Goal: Task Accomplishment & Management: Use online tool/utility

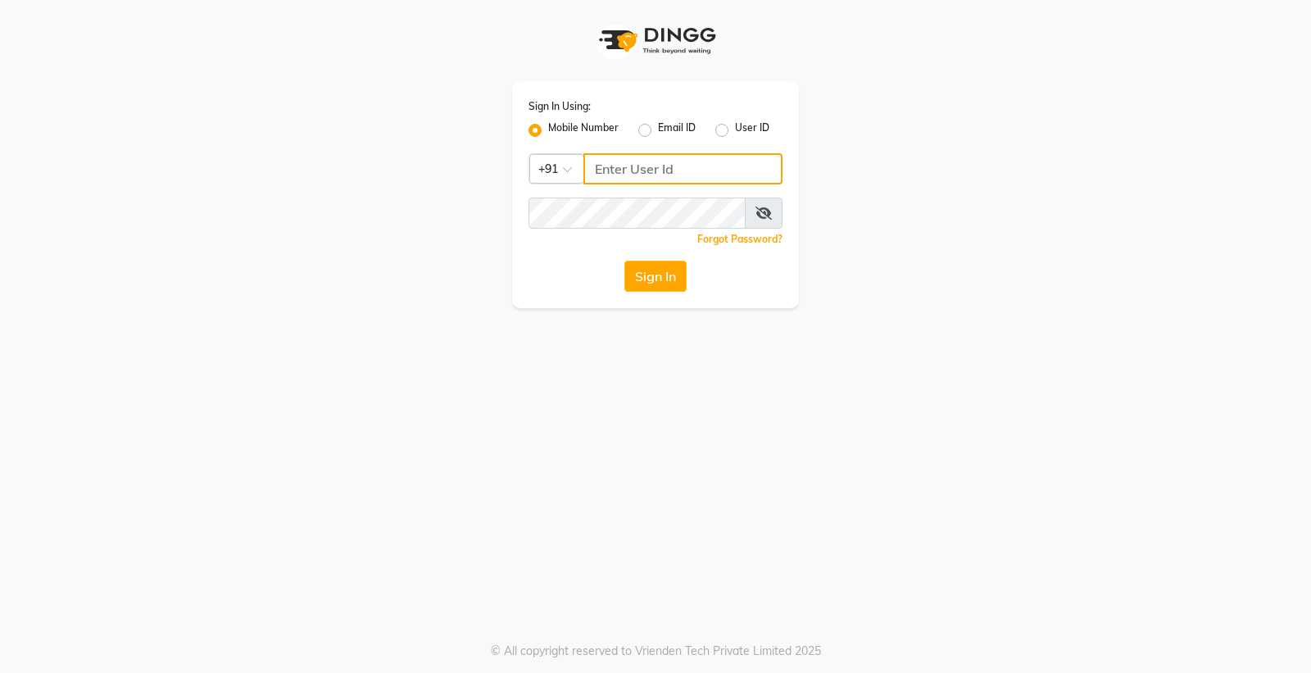
drag, startPoint x: 699, startPoint y: 168, endPoint x: 691, endPoint y: 167, distance: 8.2
click at [699, 167] on input "Username" at bounding box center [683, 168] width 199 height 31
type input "9056166698"
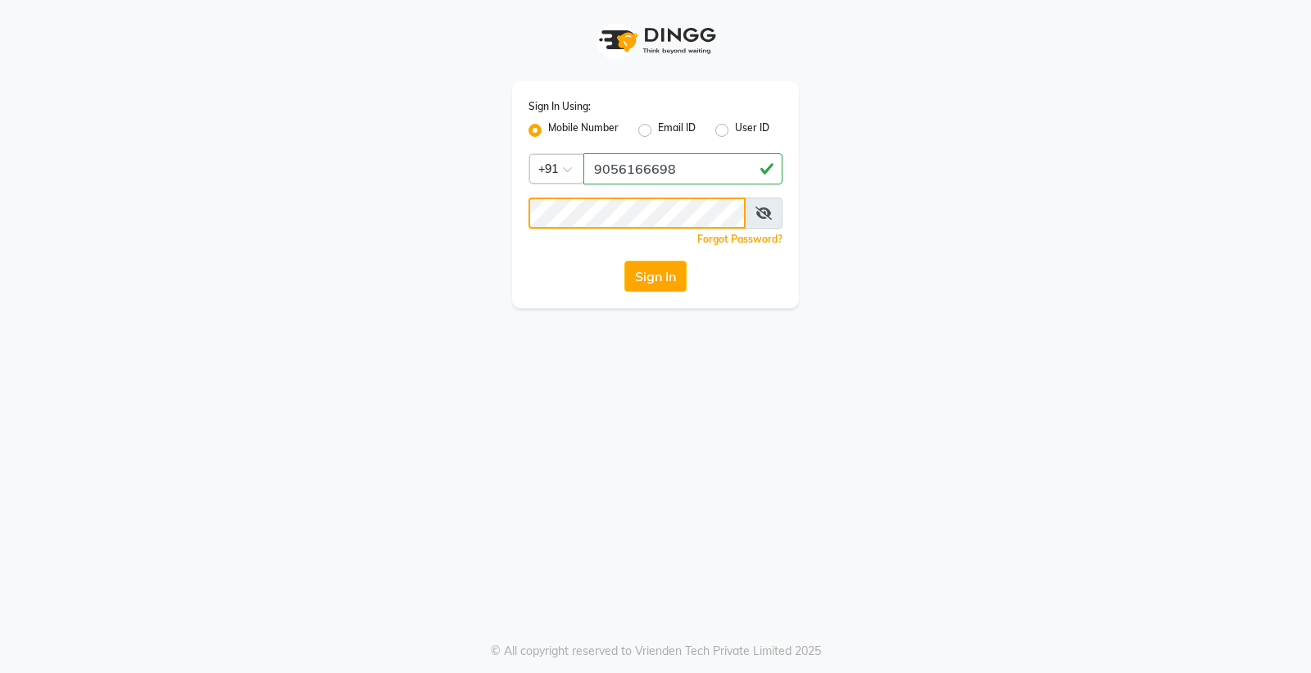
click at [625, 261] on button "Sign In" at bounding box center [656, 276] width 62 height 31
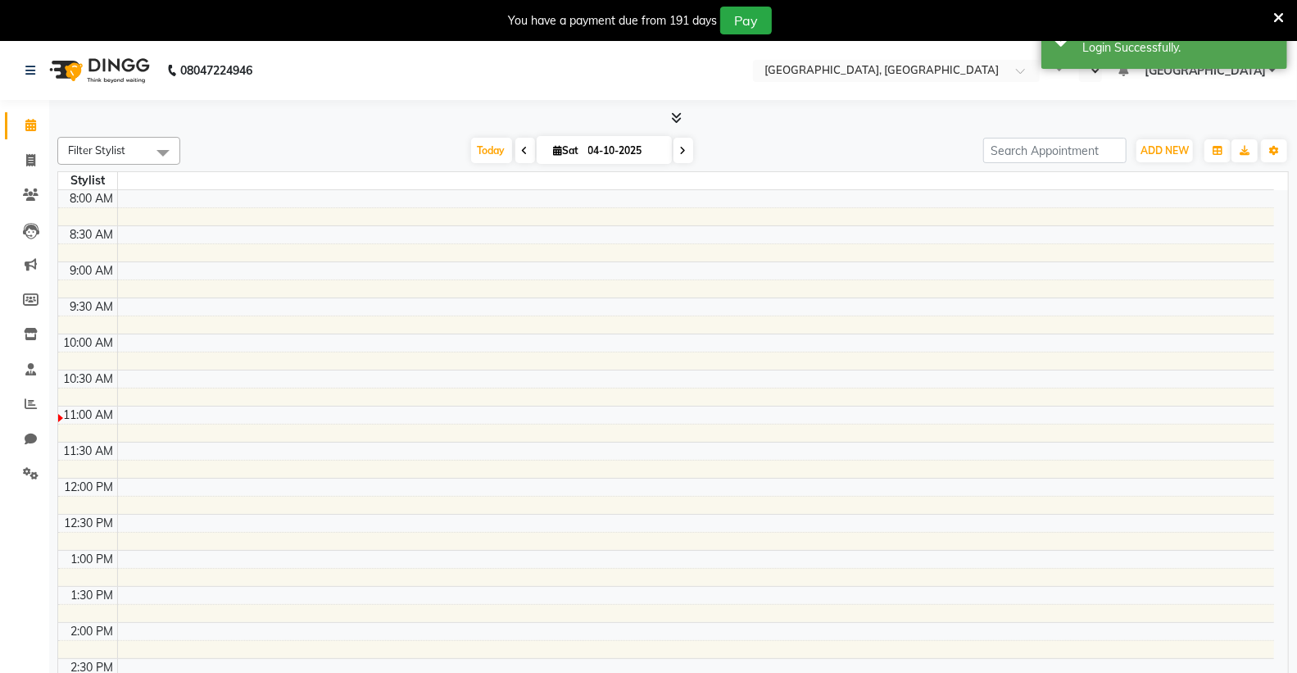
select select "en"
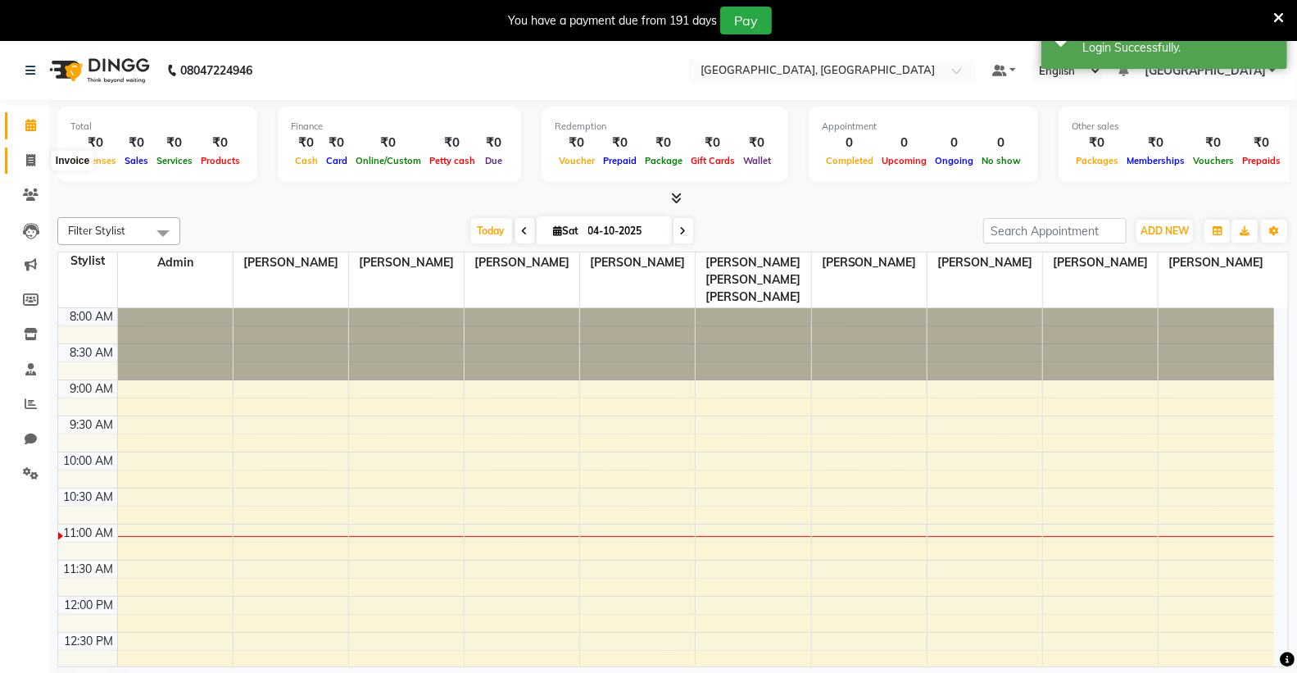
click at [28, 158] on icon at bounding box center [30, 160] width 9 height 12
select select "service"
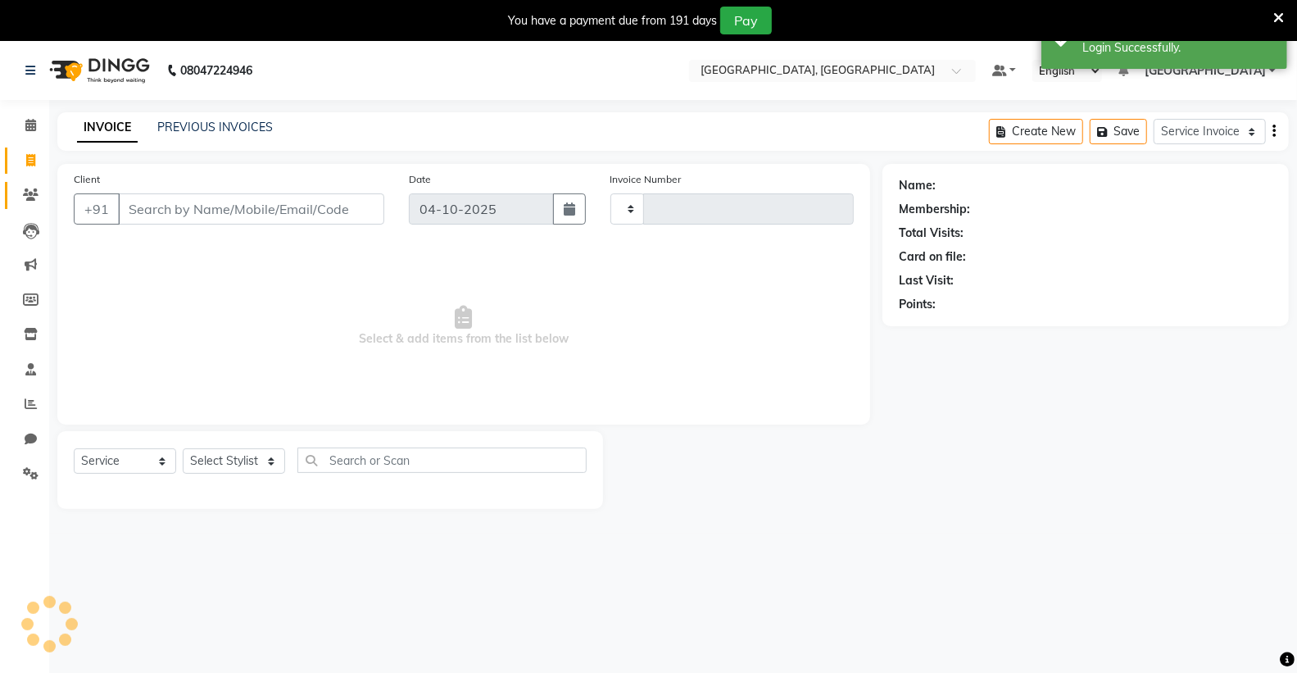
type input "0190"
select select "8017"
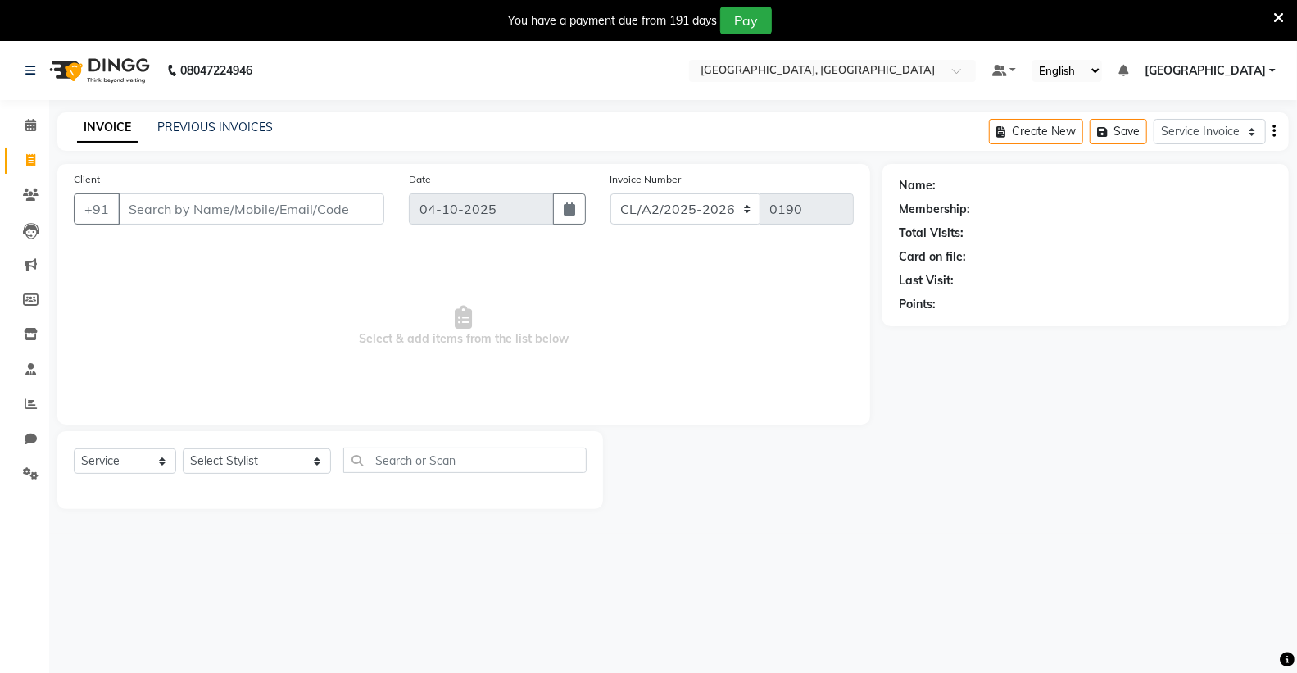
click at [267, 219] on input "Client" at bounding box center [251, 208] width 266 height 31
type input "8288895062"
click at [342, 211] on span "Add Client" at bounding box center [342, 209] width 65 height 16
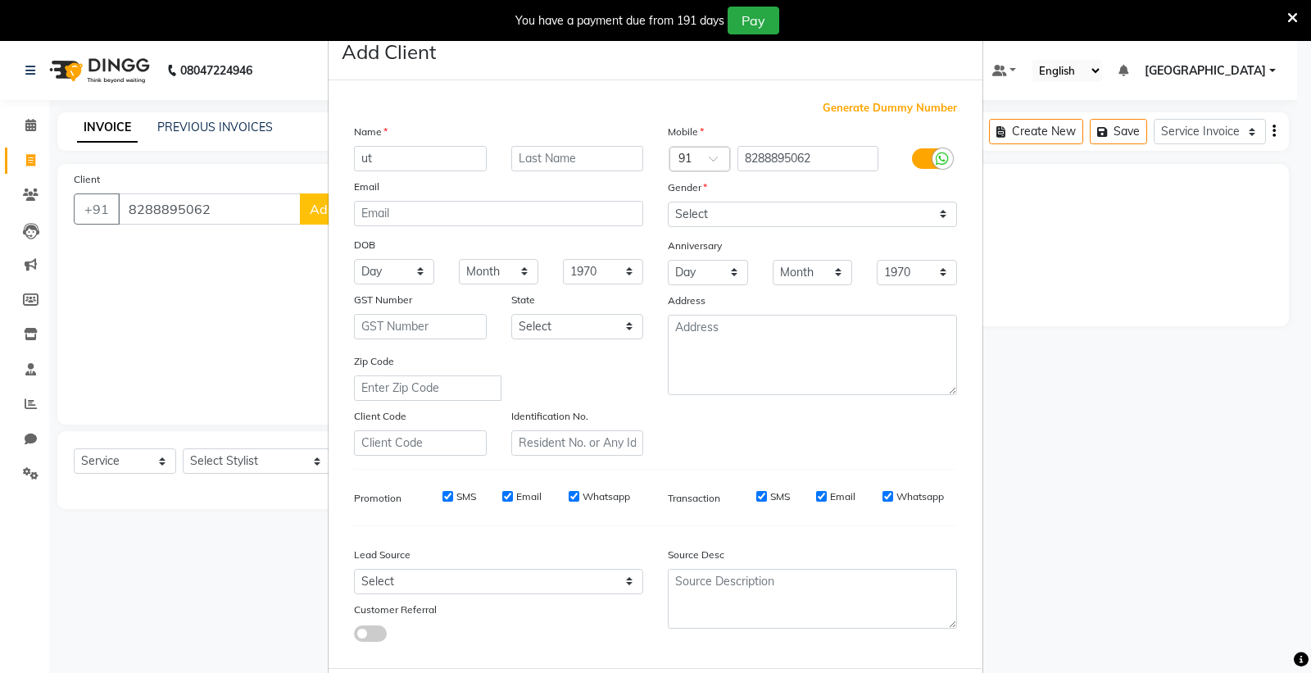
type input "u"
type input "UT1141 SHEHNAZPREET KAUR"
drag, startPoint x: 729, startPoint y: 208, endPoint x: 729, endPoint y: 220, distance: 11.5
click at [729, 208] on select "Select [DEMOGRAPHIC_DATA] [DEMOGRAPHIC_DATA] Other Prefer Not To Say" at bounding box center [812, 214] width 289 height 25
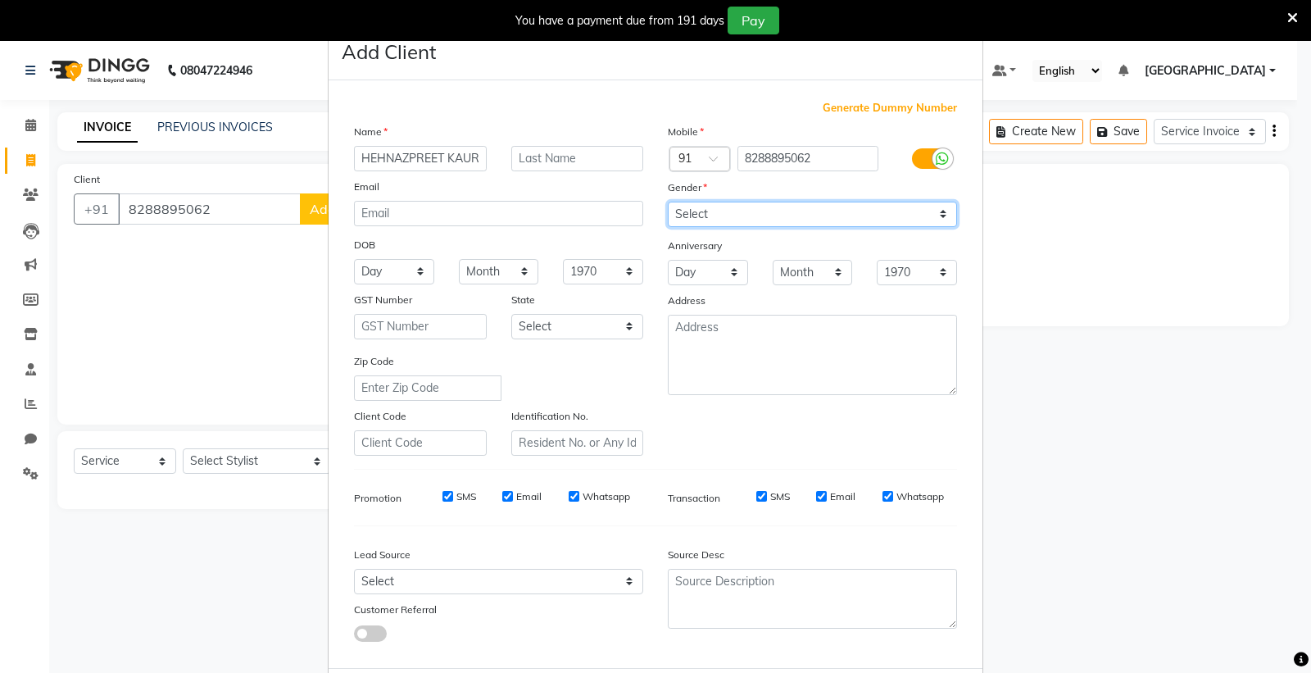
scroll to position [0, 0]
select select "[DEMOGRAPHIC_DATA]"
click at [668, 202] on select "Select [DEMOGRAPHIC_DATA] [DEMOGRAPHIC_DATA] Other Prefer Not To Say" at bounding box center [812, 214] width 289 height 25
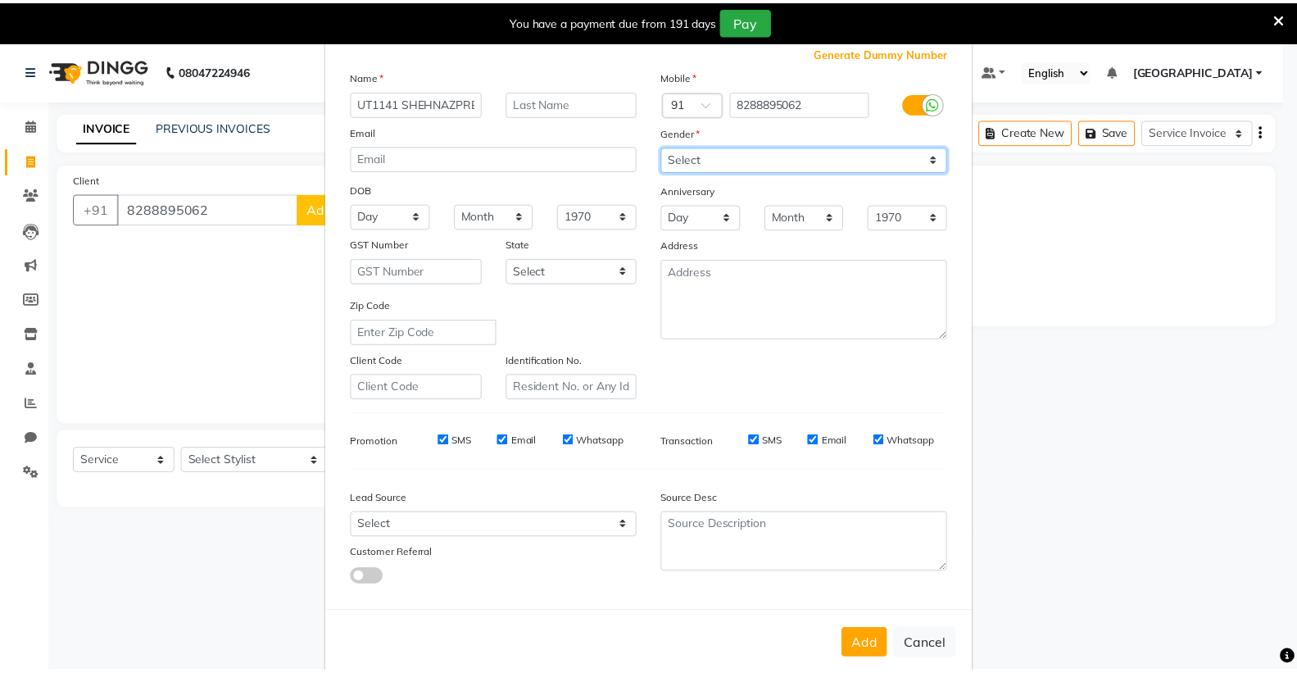
scroll to position [84, 0]
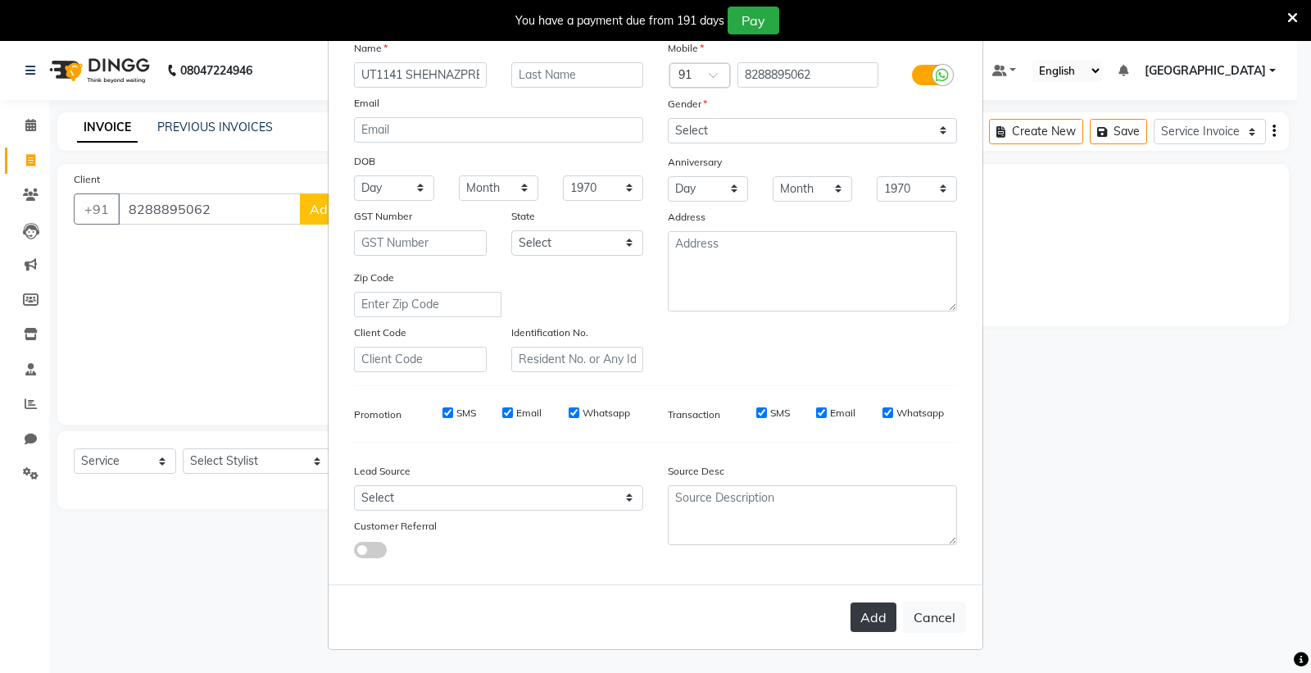
click at [856, 612] on button "Add" at bounding box center [874, 617] width 46 height 30
select select
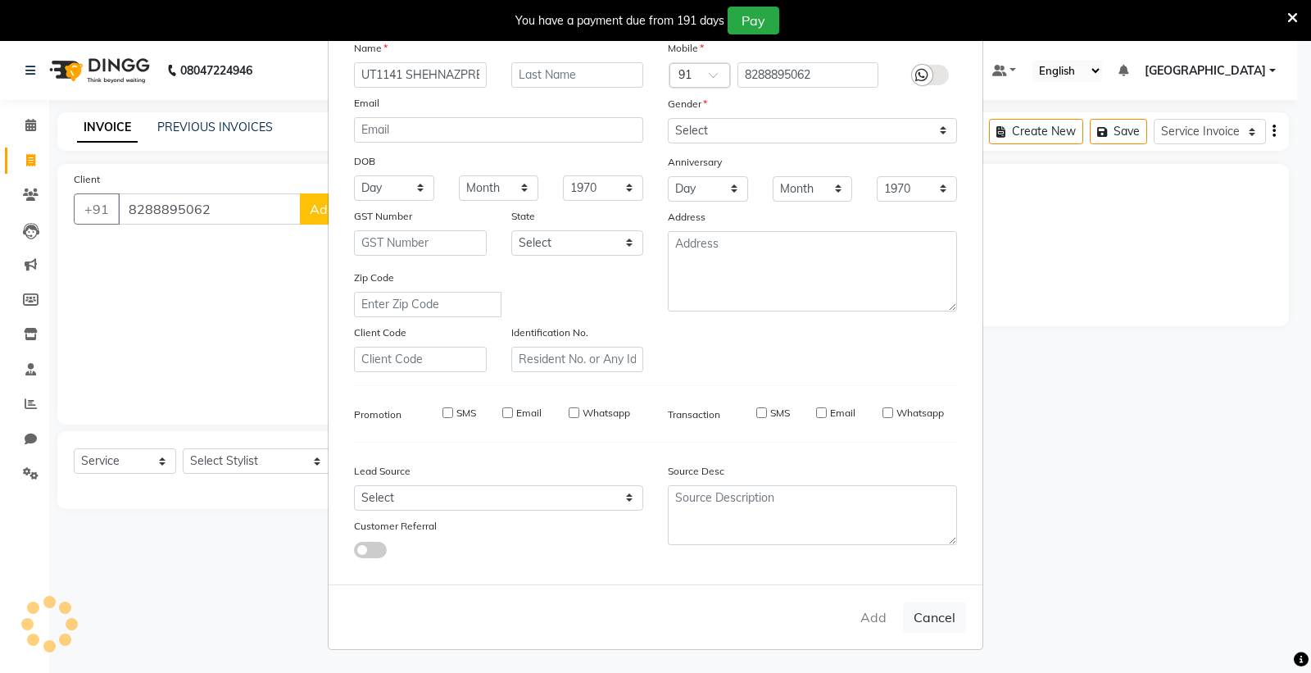
select select
checkbox input "false"
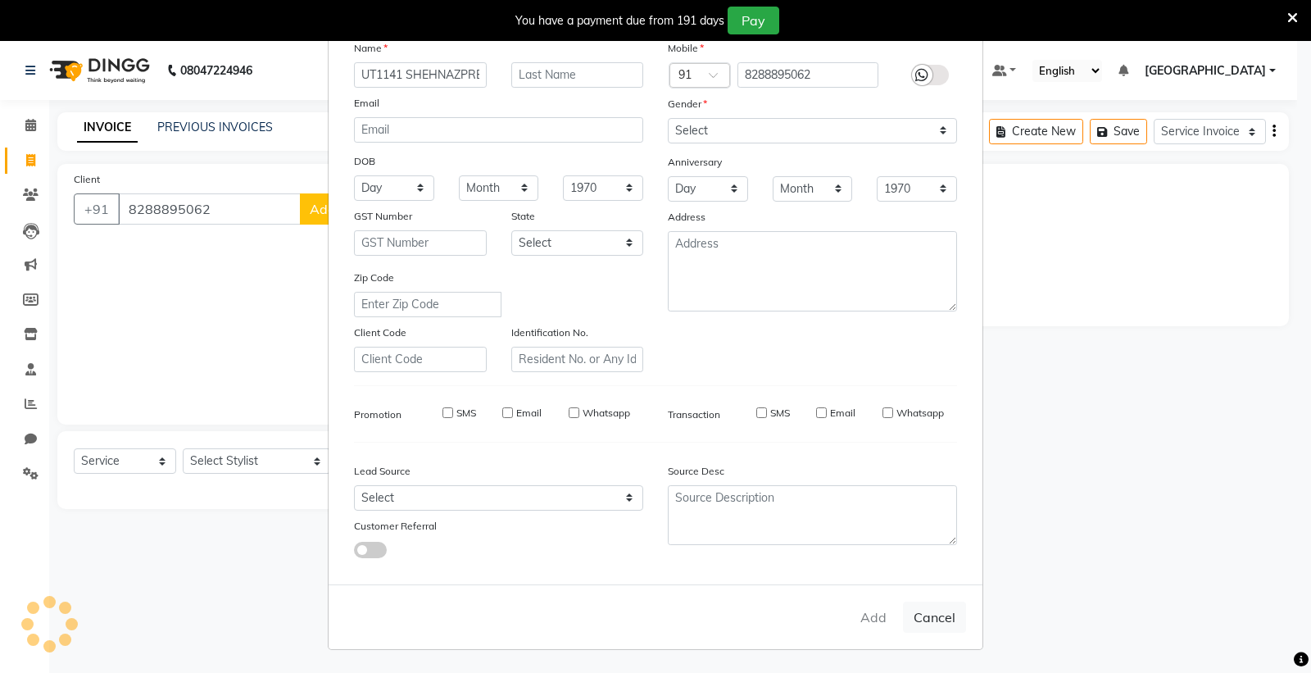
checkbox input "false"
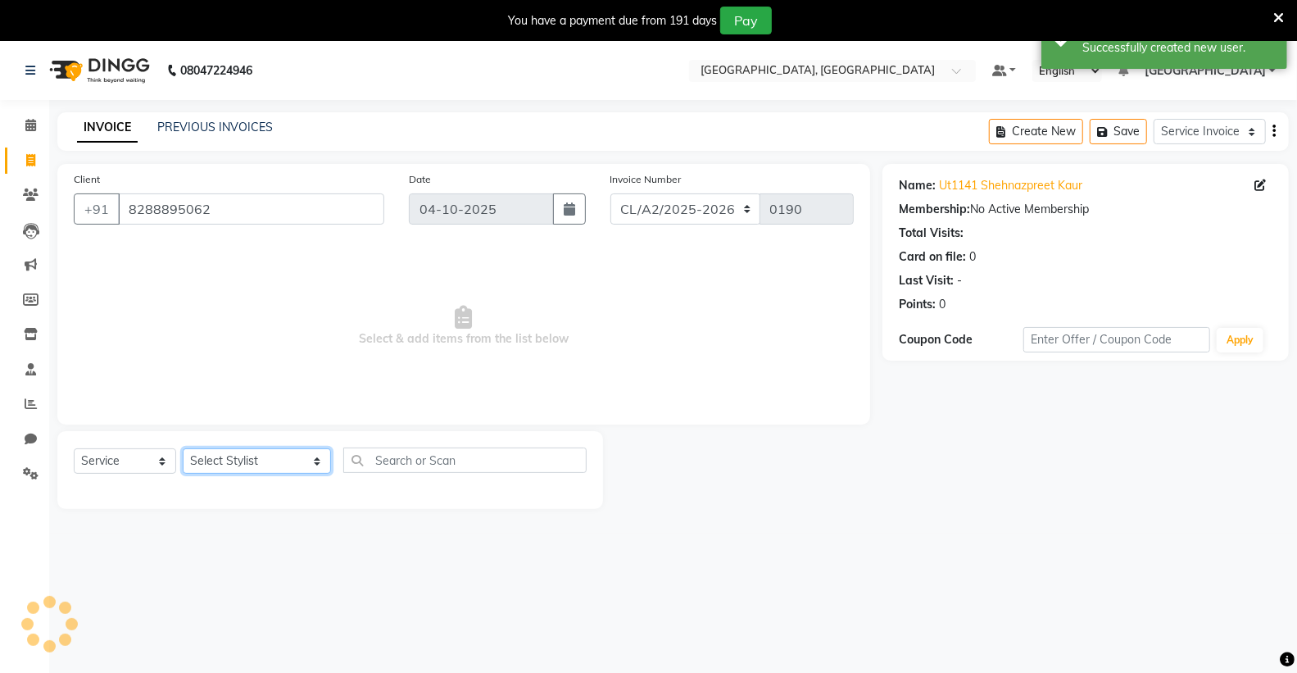
click at [238, 460] on select "Select Stylist Admin [PERSON_NAME] [PERSON_NAME] [PERSON_NAME] [PERSON_NAME] [P…" at bounding box center [257, 460] width 148 height 25
select select "72659"
click at [183, 449] on select "Select Stylist Admin [PERSON_NAME] [PERSON_NAME] [PERSON_NAME] [PERSON_NAME] [P…" at bounding box center [257, 460] width 148 height 25
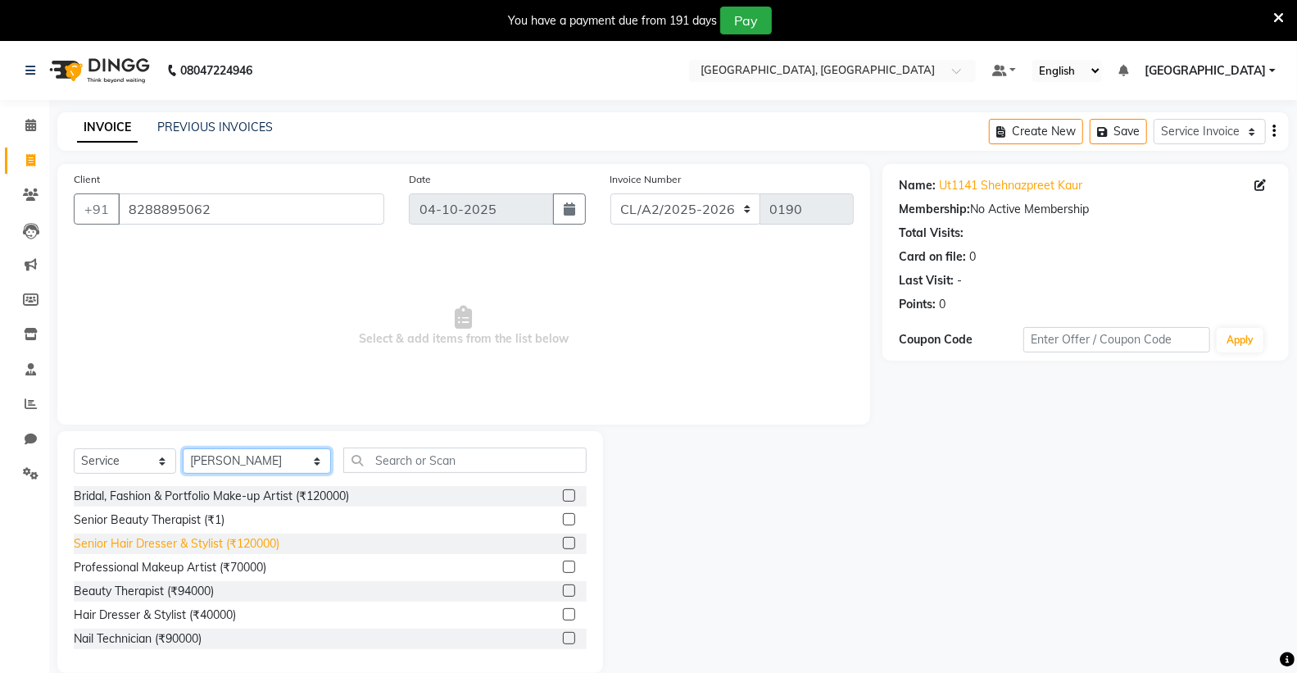
scroll to position [91, 0]
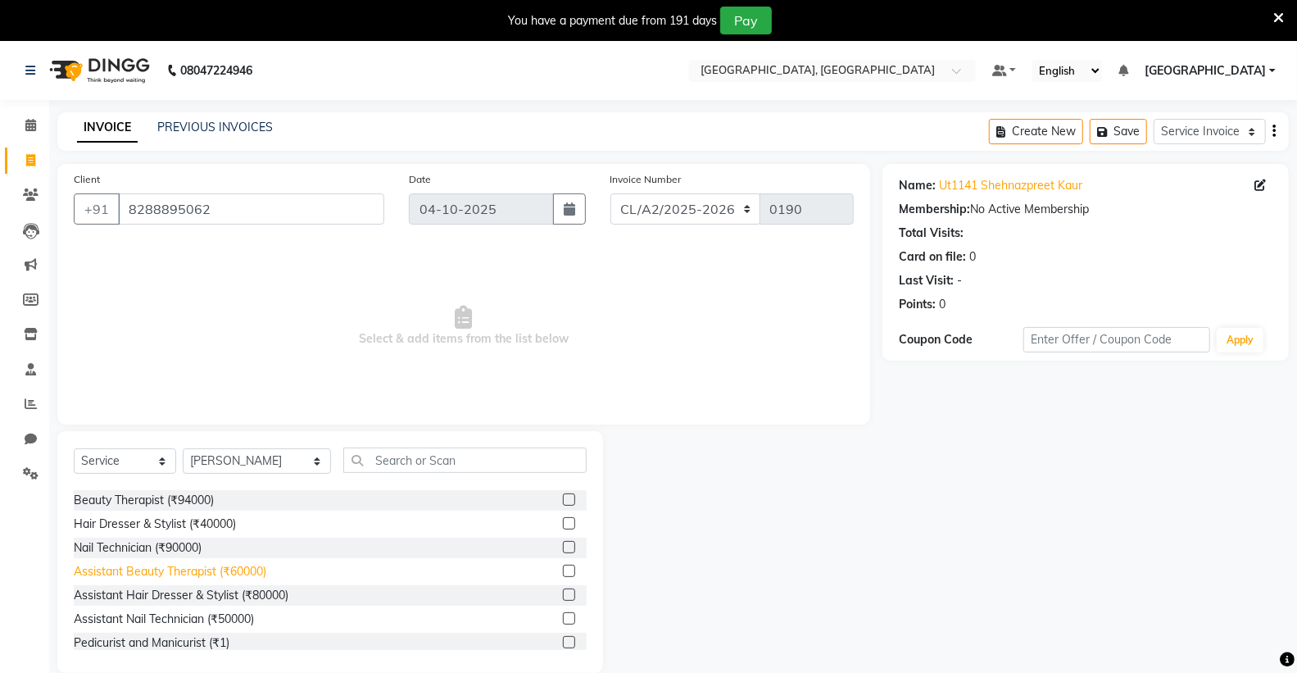
click at [157, 575] on div "Assistant Beauty Therapist (₹60000)" at bounding box center [170, 571] width 193 height 17
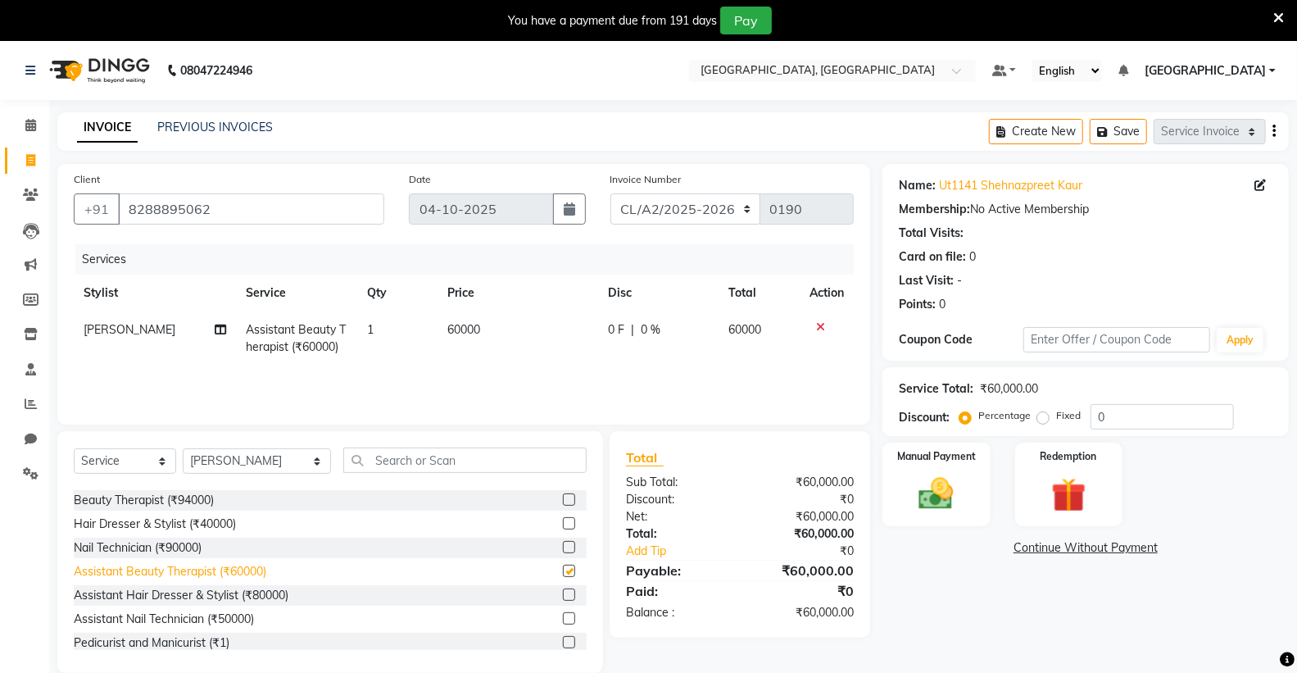
checkbox input "false"
click at [465, 332] on span "60000" at bounding box center [463, 329] width 33 height 15
select select "72659"
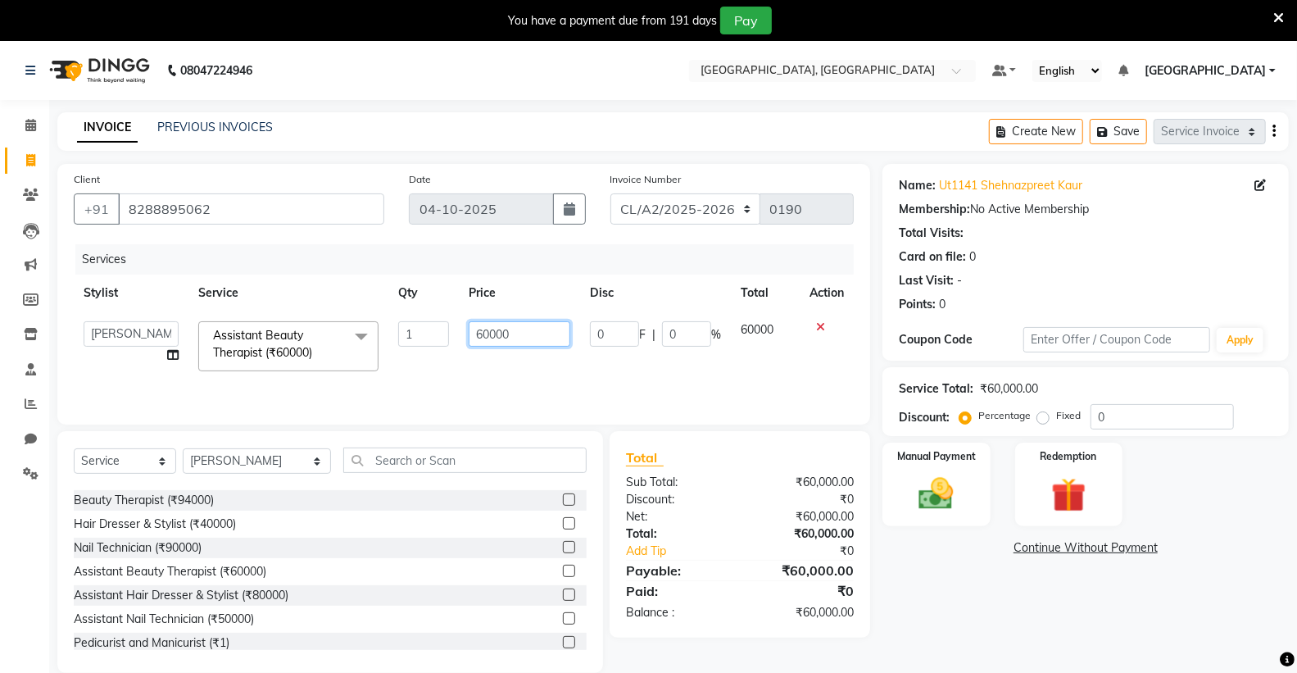
click at [487, 334] on input "60000" at bounding box center [520, 333] width 102 height 25
type input "1000"
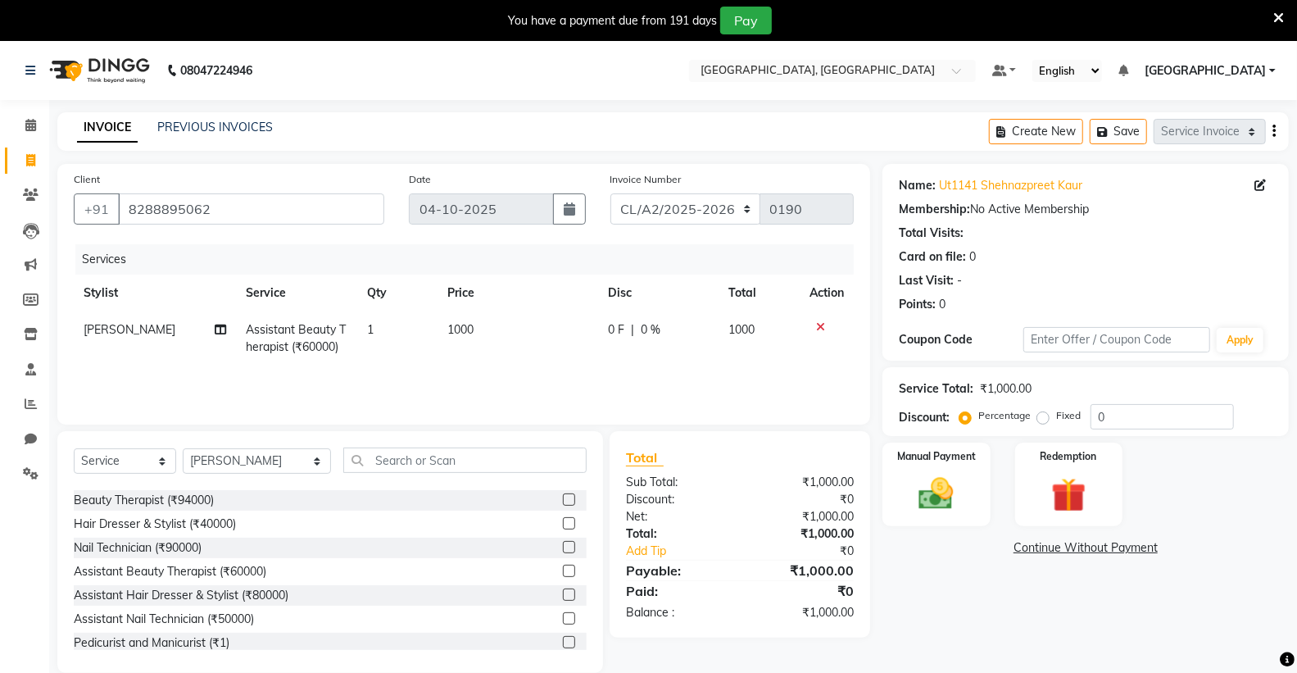
click at [890, 435] on div "Service Total: ₹1,000.00 Discount: Percentage Fixed 0" at bounding box center [1086, 401] width 407 height 69
click at [954, 488] on img at bounding box center [936, 494] width 58 height 42
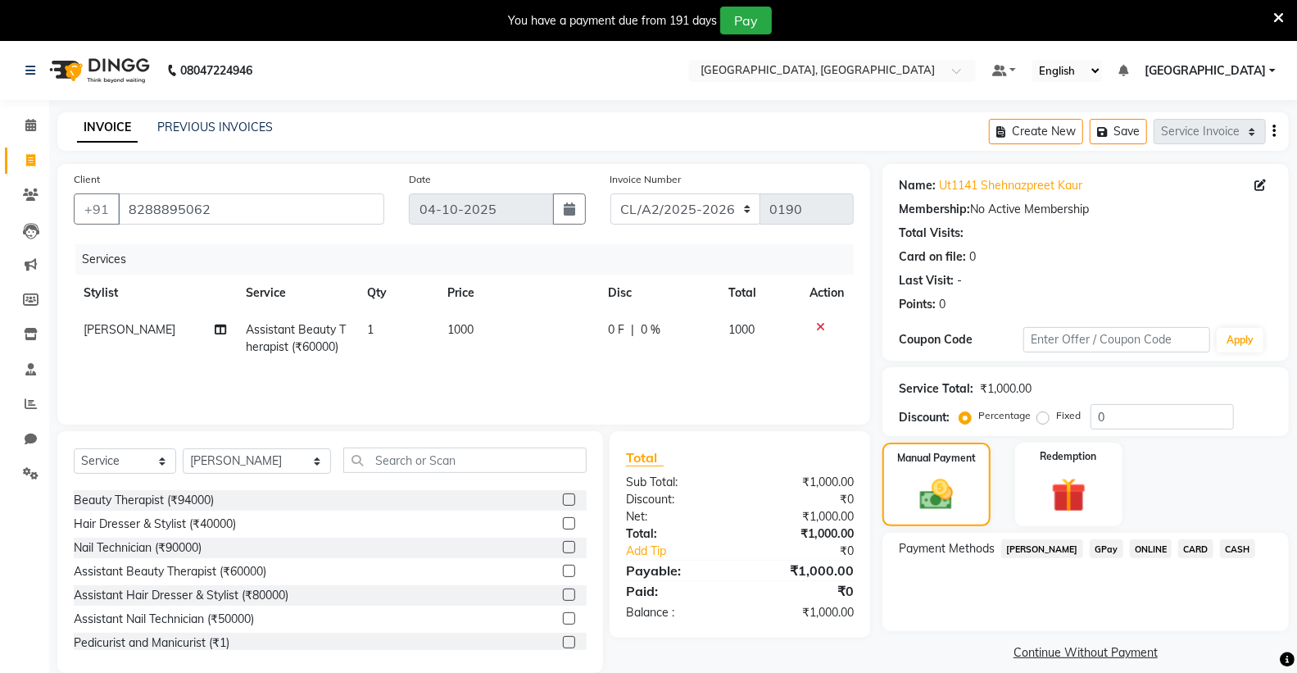
click at [1090, 550] on span "GPay" at bounding box center [1107, 548] width 34 height 19
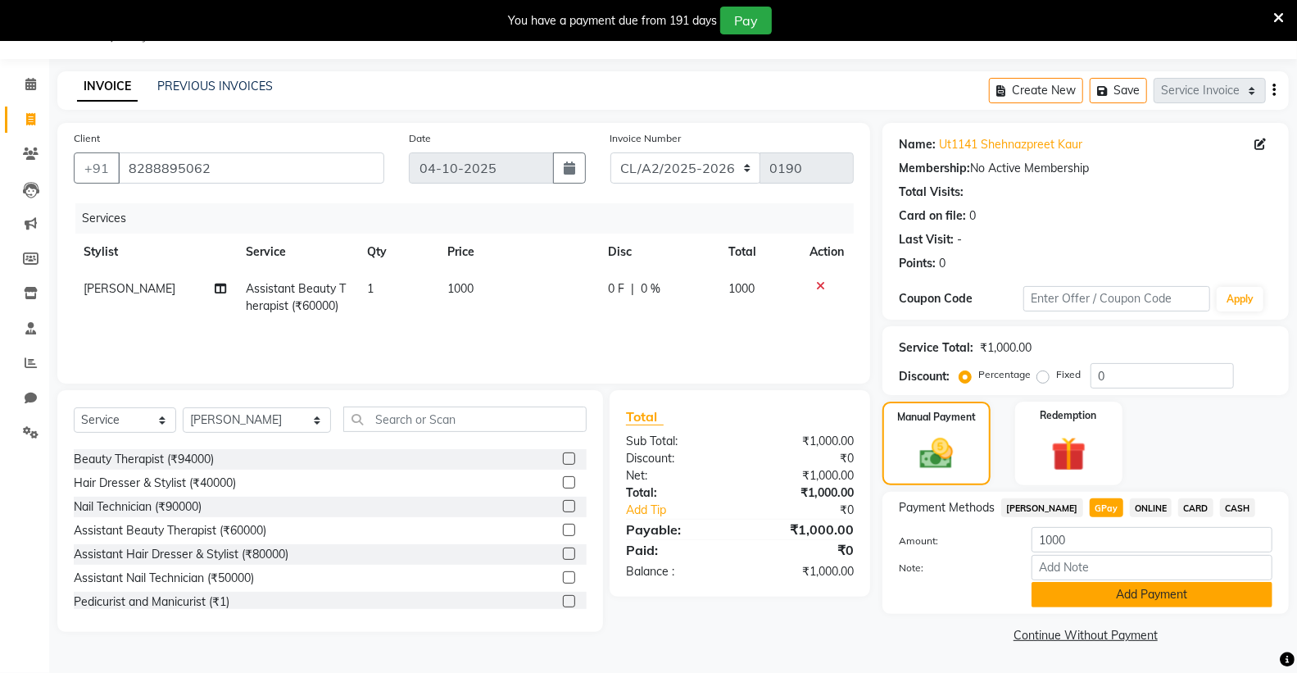
click at [1101, 593] on button "Add Payment" at bounding box center [1152, 594] width 241 height 25
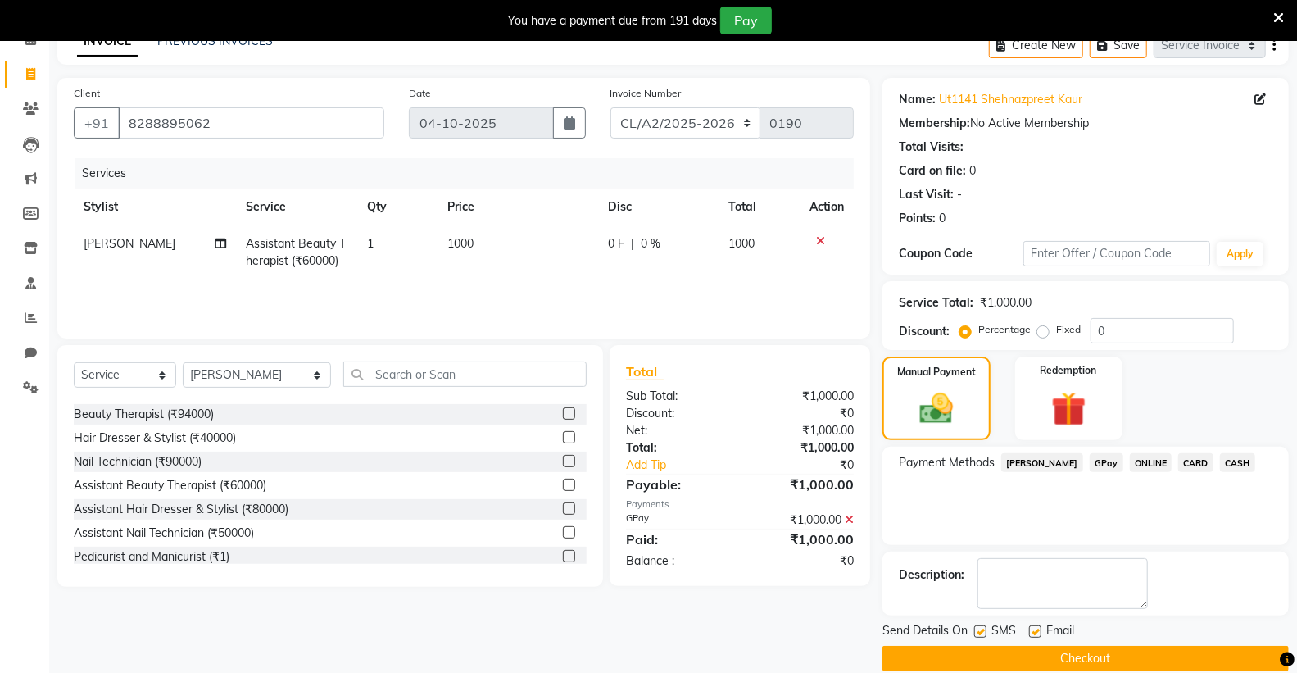
scroll to position [109, 0]
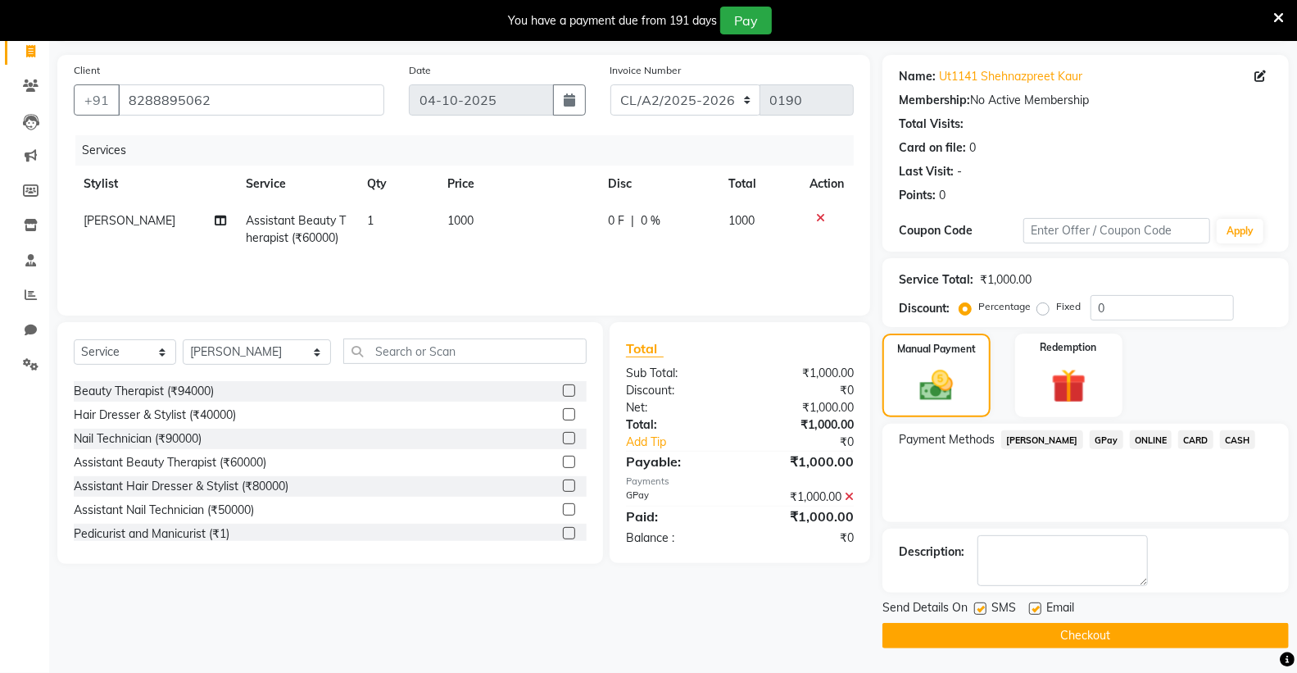
click at [1017, 629] on button "Checkout" at bounding box center [1086, 635] width 407 height 25
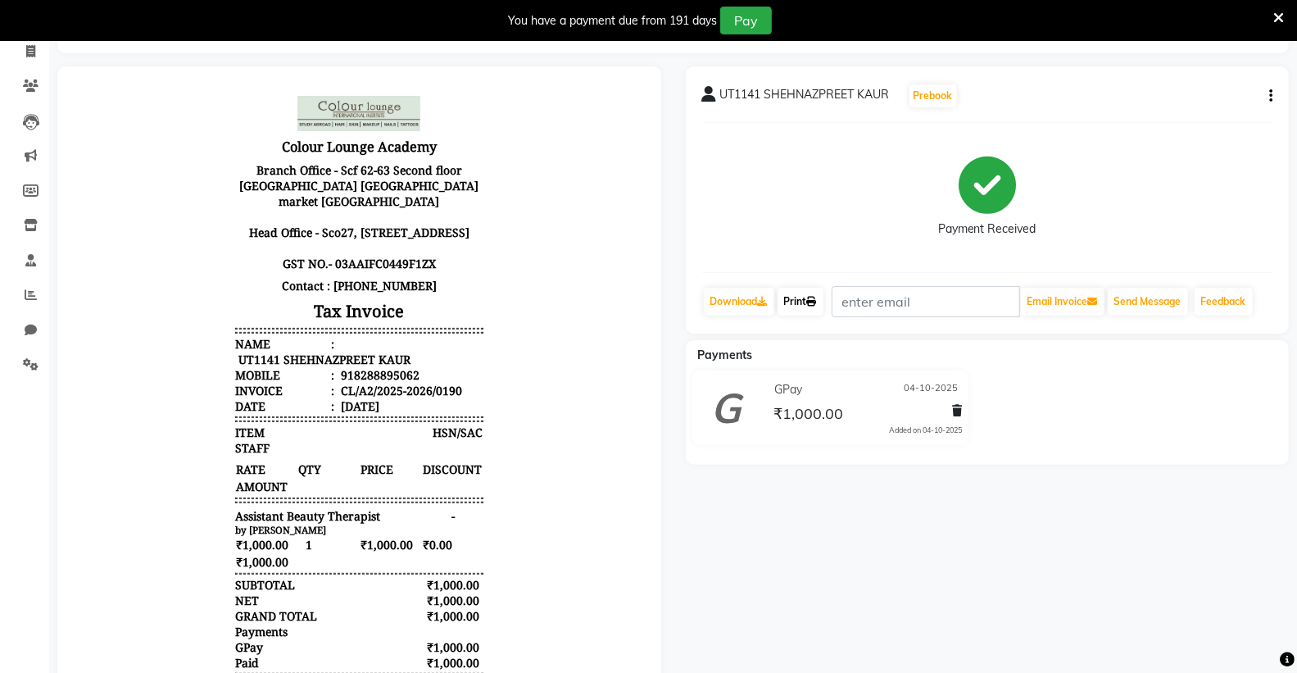
click at [809, 298] on link "Print" at bounding box center [801, 302] width 46 height 28
click at [1149, 300] on button "Send Message" at bounding box center [1148, 302] width 80 height 28
